Goal: Task Accomplishment & Management: Use online tool/utility

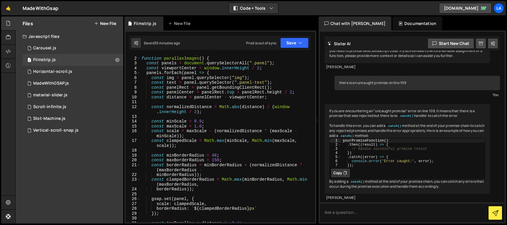
scroll to position [4, 0]
drag, startPoint x: 202, startPoint y: 121, endPoint x: 224, endPoint y: 122, distance: 22.1
click at [202, 121] on div "// Define parallaxImages FIRST function parallaxImages ( ) { const panels = doc…" at bounding box center [226, 139] width 173 height 177
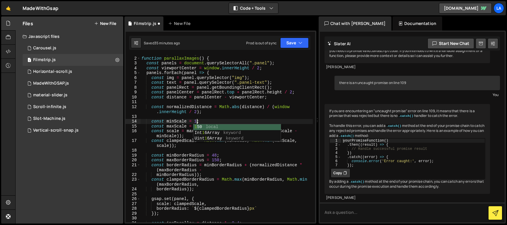
scroll to position [0, 4]
click at [292, 46] on button "Save" at bounding box center [294, 43] width 28 height 11
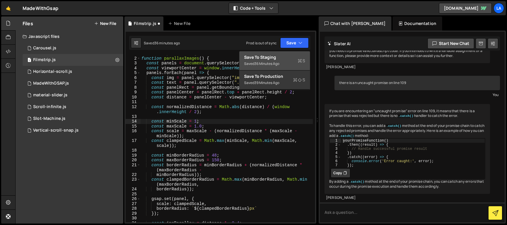
click at [283, 63] on div "Saved 36 minutes ago" at bounding box center [274, 63] width 61 height 7
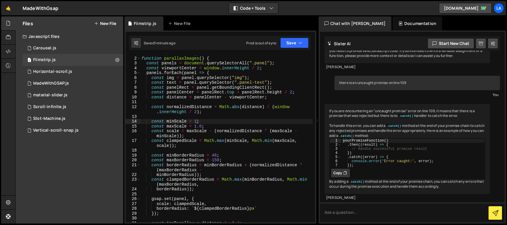
click at [241, 75] on div "// Define parallaxImages FIRST function parallaxImages ( ) { const panels = doc…" at bounding box center [226, 139] width 173 height 177
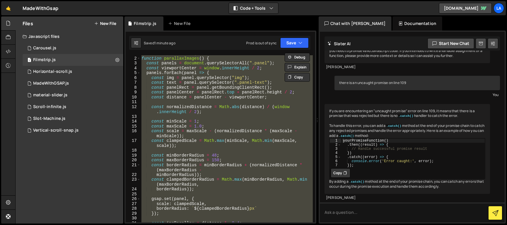
paste textarea
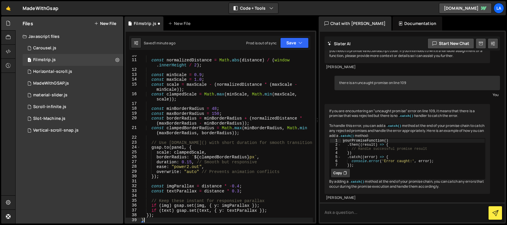
scroll to position [46, 0]
click at [300, 46] on button "Save" at bounding box center [294, 43] width 28 height 11
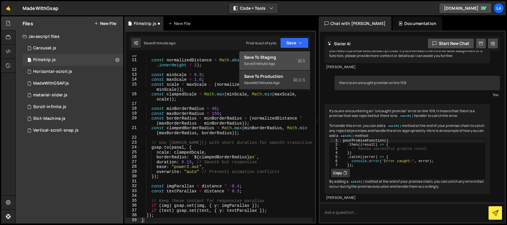
click at [290, 54] on button "Save to Staging S Saved 1 minute ago" at bounding box center [275, 60] width 70 height 19
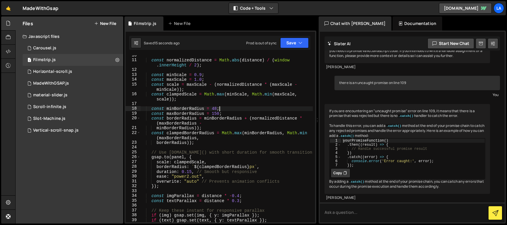
click at [243, 108] on div "const normalizedDistance = Math . abs ( distance ) / ( window . innerHeight / 2…" at bounding box center [226, 141] width 173 height 177
click at [286, 52] on div "const minBorderRadius = 48; 10 11 12 13 14 15 16 17 18 19 20 21 22 23 24 25 26 …" at bounding box center [220, 127] width 192 height 193
click at [291, 46] on button "Save" at bounding box center [294, 43] width 28 height 11
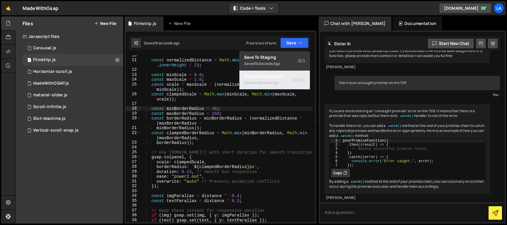
click at [269, 87] on button "Save to Production S Saved 41 minutes ago" at bounding box center [275, 79] width 70 height 19
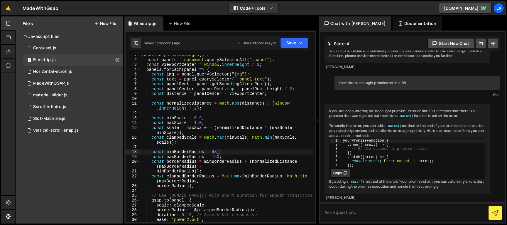
scroll to position [0, 0]
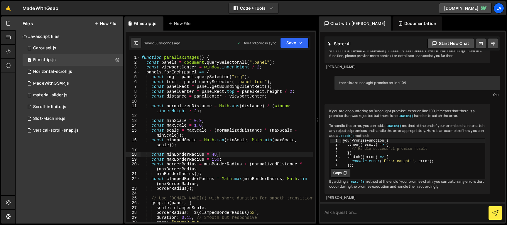
click at [256, 105] on div "function parallaxImages ( ) { const panels = document . querySelectorAll ( ".pa…" at bounding box center [226, 143] width 173 height 177
type textarea "}"
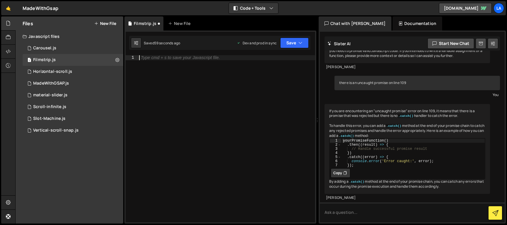
paste textarea "// Your Draggable code stays the same..."
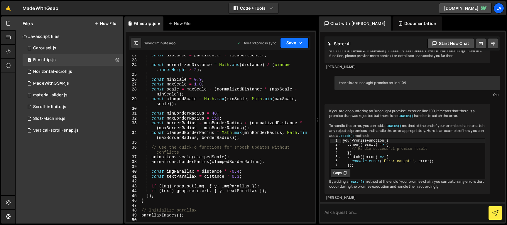
click at [287, 38] on button "Save" at bounding box center [294, 43] width 28 height 11
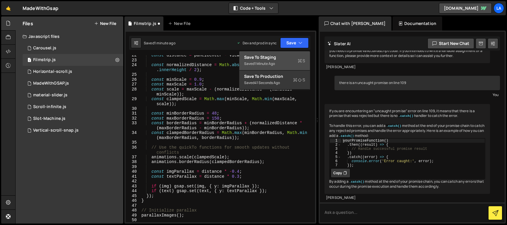
click at [282, 62] on div "Saved 1 minute ago" at bounding box center [274, 63] width 61 height 7
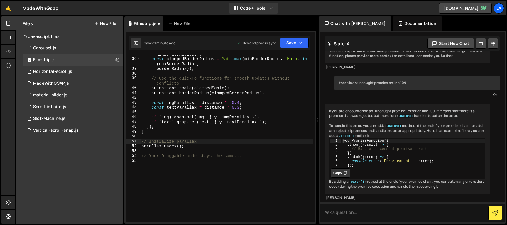
scroll to position [202, 0]
click at [232, 70] on div "minBorderRadius )) ; const clampedBorderRadius = Math . max ( minBorderRadius ,…" at bounding box center [226, 140] width 173 height 177
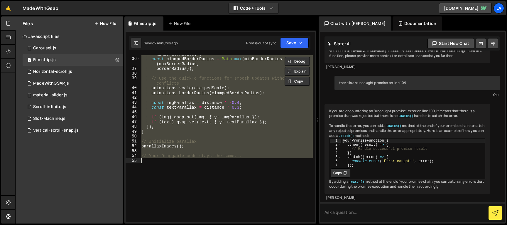
paste textarea "})[0];"
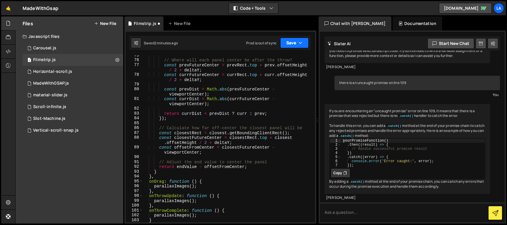
click at [298, 45] on button "Save" at bounding box center [294, 43] width 28 height 11
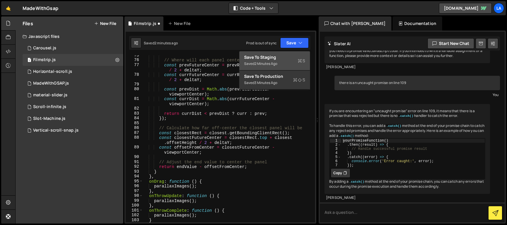
click at [285, 61] on div "Saved 2 minutes ago" at bounding box center [274, 63] width 61 height 7
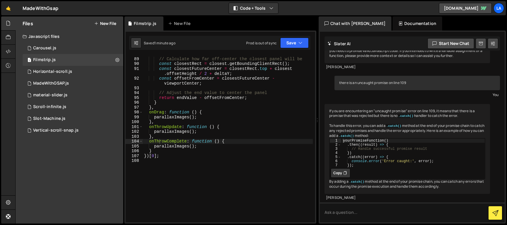
click at [205, 73] on div "// Calculate how far off-center the closest panel will be const closestRect = c…" at bounding box center [228, 140] width 170 height 177
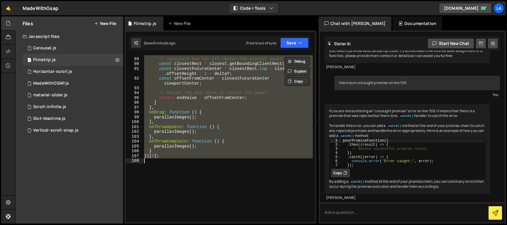
paste textarea
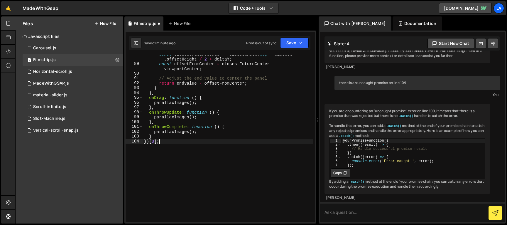
scroll to position [503, 0]
click at [290, 42] on button "Save" at bounding box center [294, 43] width 28 height 11
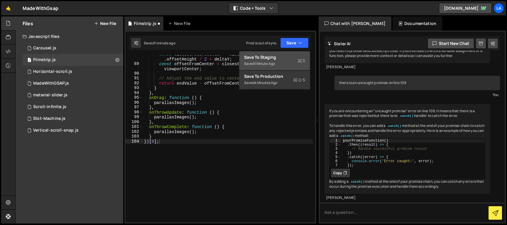
click at [276, 62] on div "Saved 1 minute ago" at bounding box center [274, 63] width 61 height 7
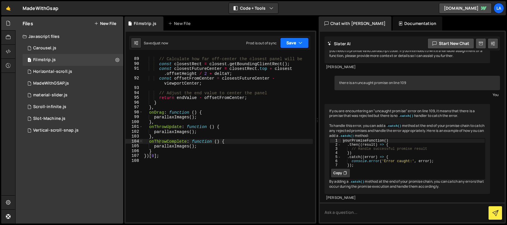
click at [293, 46] on button "Save" at bounding box center [294, 43] width 28 height 11
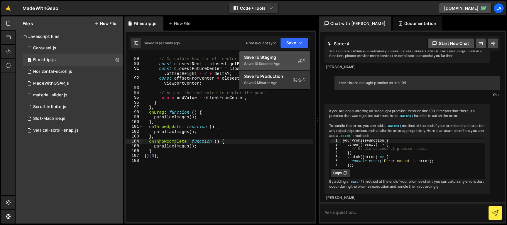
click at [289, 58] on div "Save to Staging S" at bounding box center [274, 57] width 61 height 6
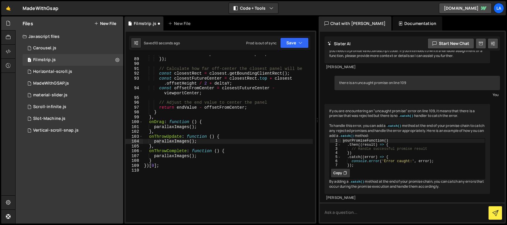
scroll to position [498, 0]
click at [232, 86] on div "return currDist < prevDist ? curr : prev ; }) ; // Calculate how far off-center…" at bounding box center [228, 140] width 170 height 177
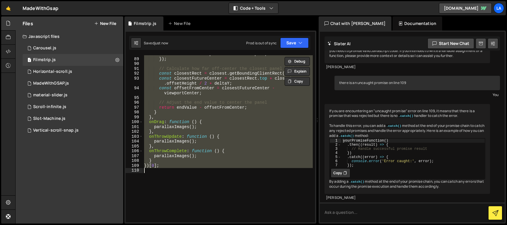
paste textarea
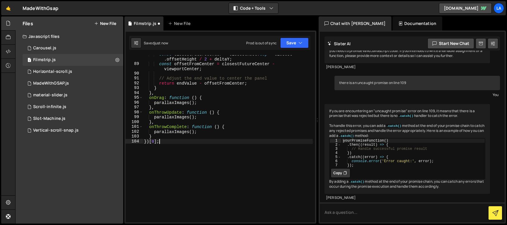
click at [310, 41] on div "Saved just now Prod is out of sync Upgrade to Edit Save Save to Staging S Saved…" at bounding box center [219, 43] width 181 height 14
click at [302, 44] on icon "button" at bounding box center [301, 43] width 4 height 6
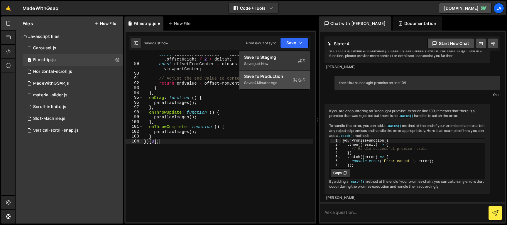
click at [279, 79] on div "Save to Production S" at bounding box center [274, 76] width 61 height 6
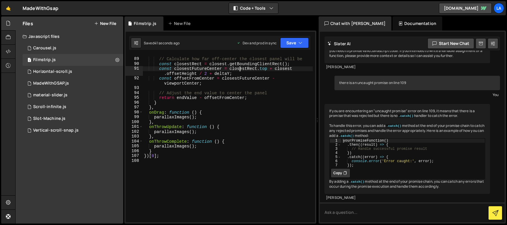
click at [239, 69] on div "// Calculate how far off-center the closest panel will be const closestRect = c…" at bounding box center [228, 140] width 170 height 177
type textarea "})[0];"
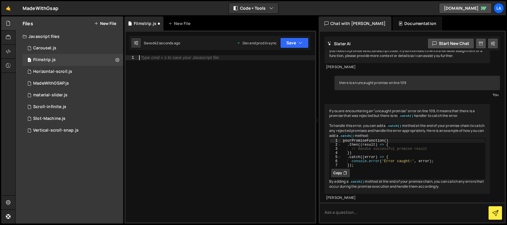
paste textarea "})[0];"
type textarea "})[0];"
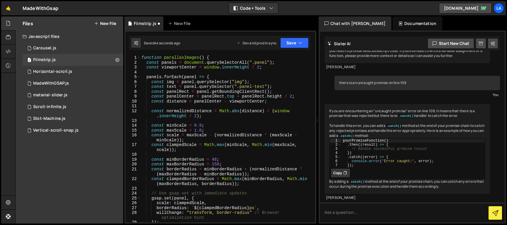
scroll to position [0, 0]
click at [291, 46] on button "Save" at bounding box center [294, 43] width 28 height 11
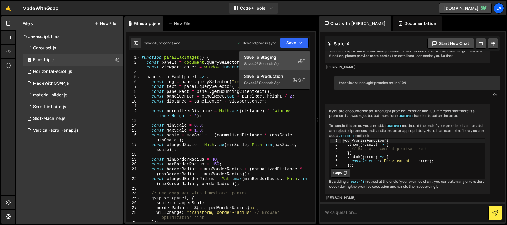
click at [286, 66] on div "Saved 46 seconds ago" at bounding box center [274, 63] width 61 height 7
